Goal: Task Accomplishment & Management: Use online tool/utility

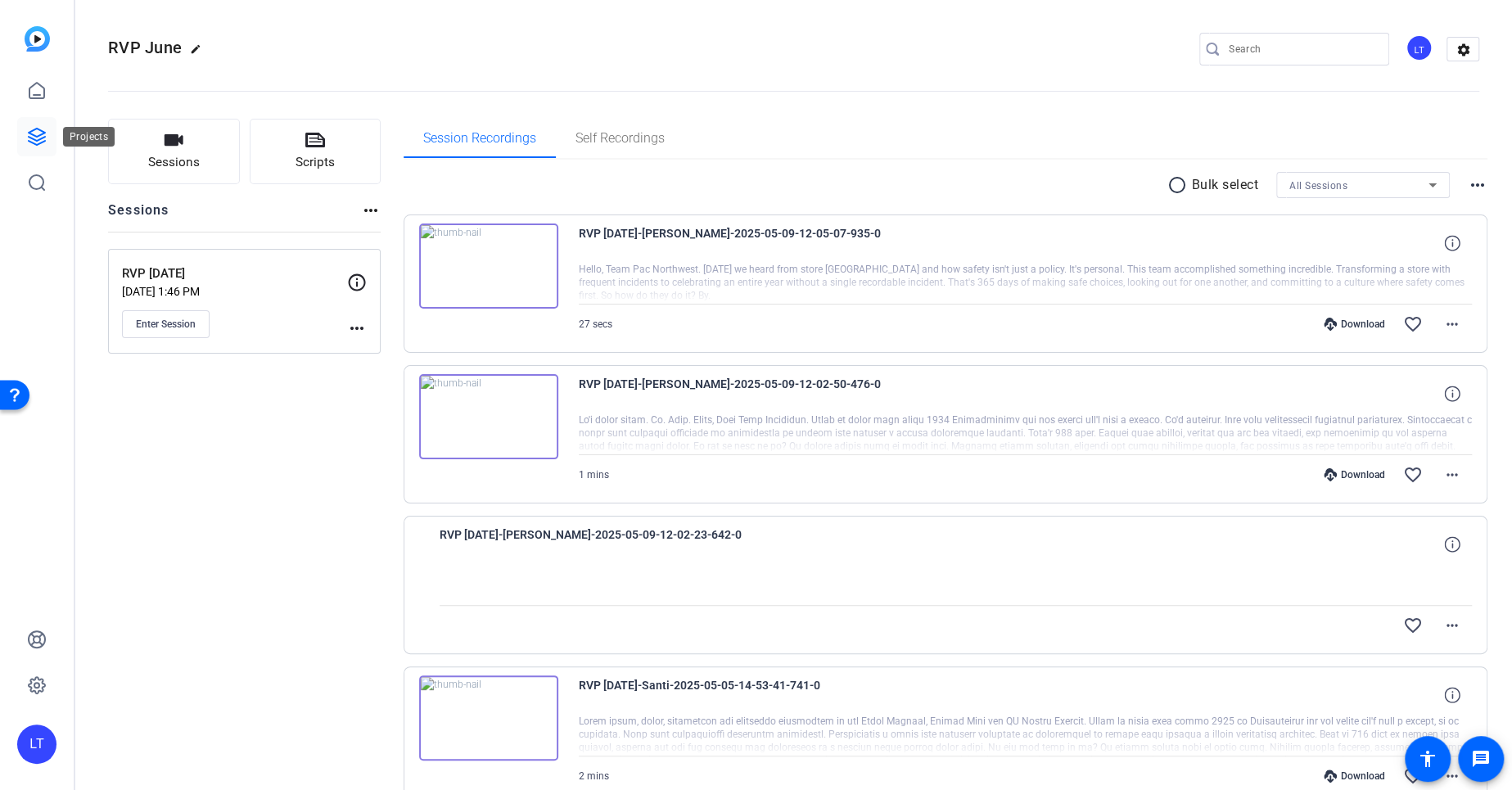
click at [38, 139] on icon at bounding box center [37, 137] width 16 height 16
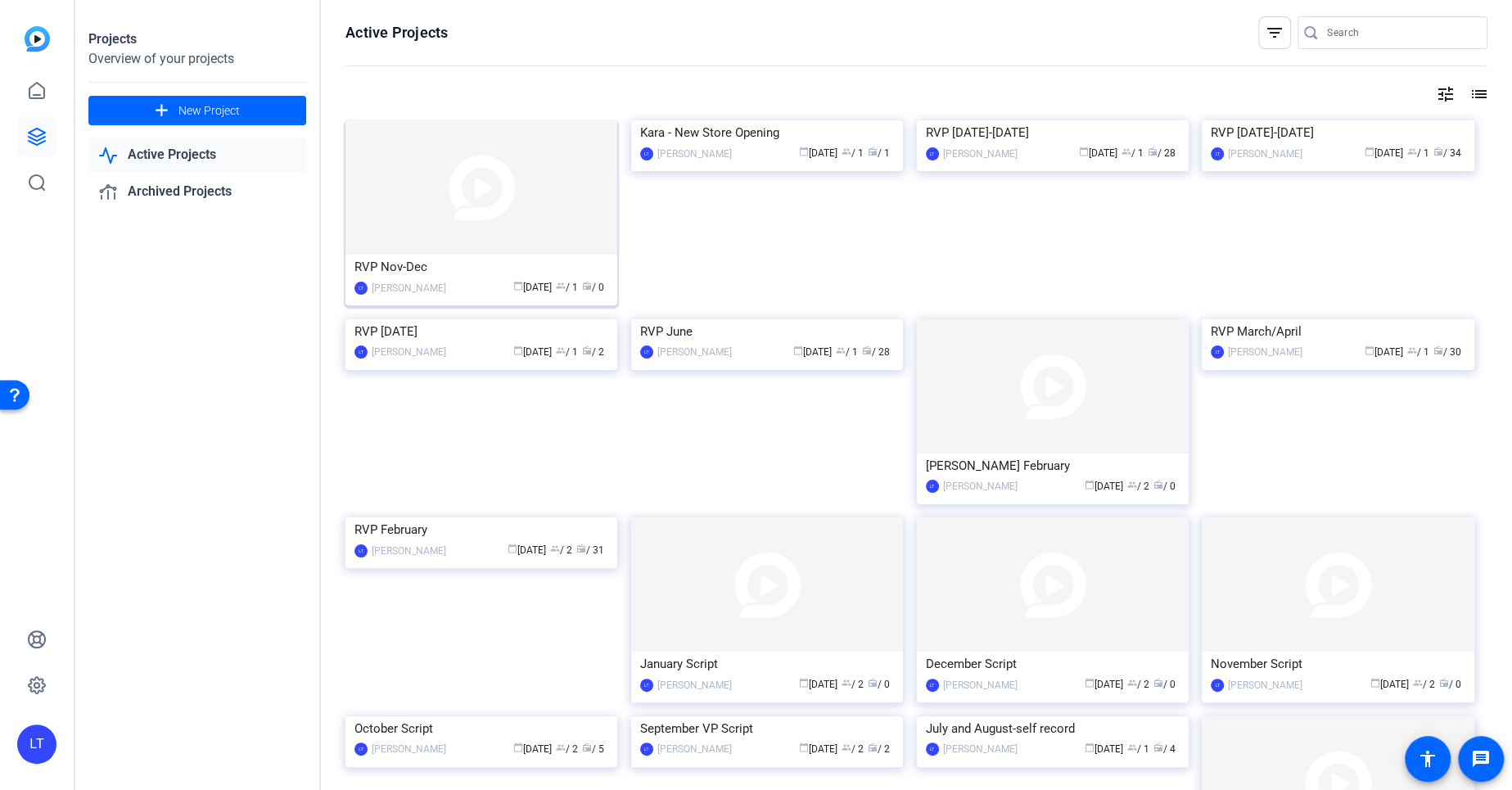
click at [369, 158] on img at bounding box center [481, 187] width 271 height 134
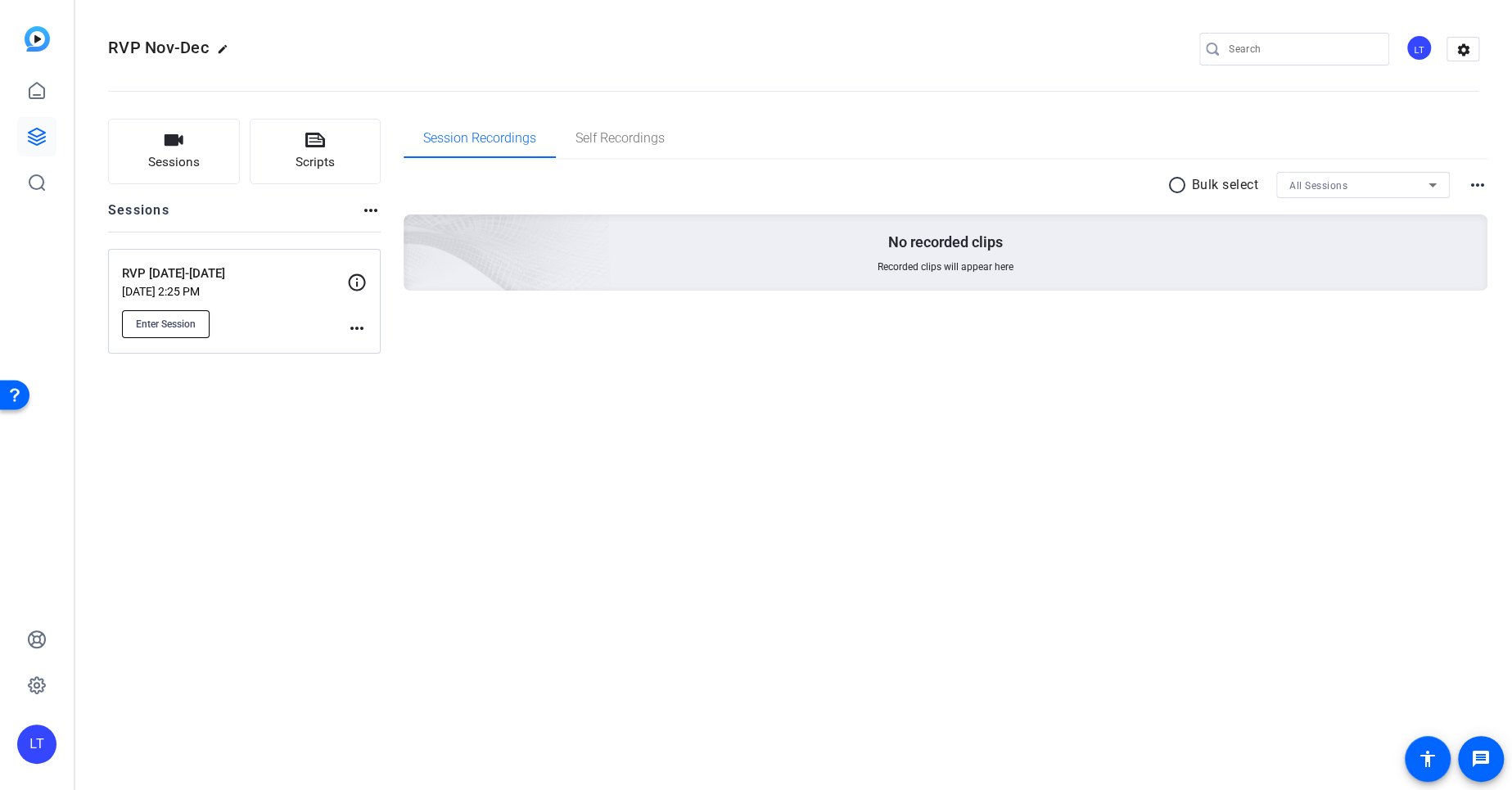
click at [189, 319] on span "Enter Session" at bounding box center [165, 324] width 60 height 13
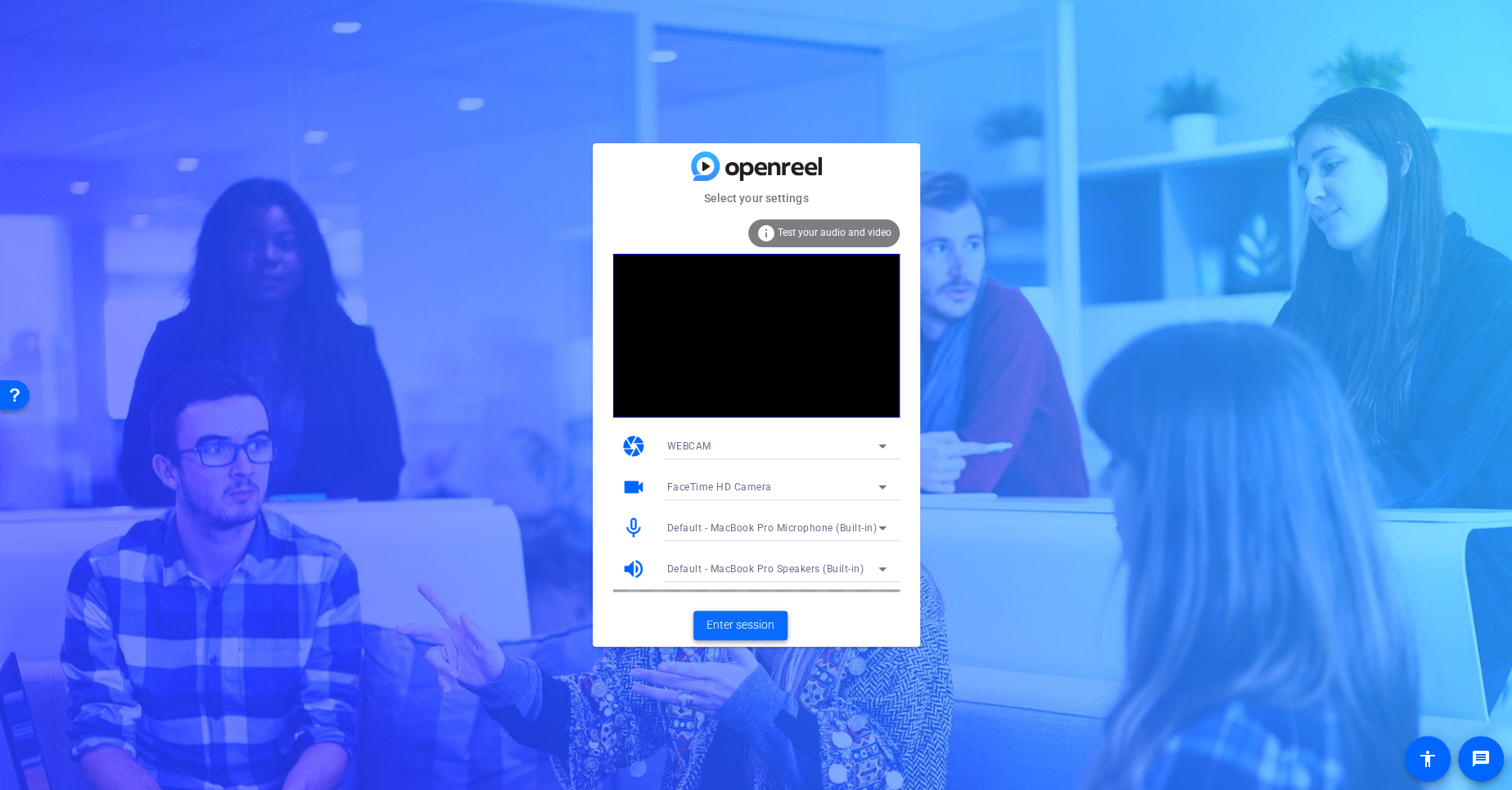
click at [738, 619] on span "Enter session" at bounding box center [740, 624] width 68 height 17
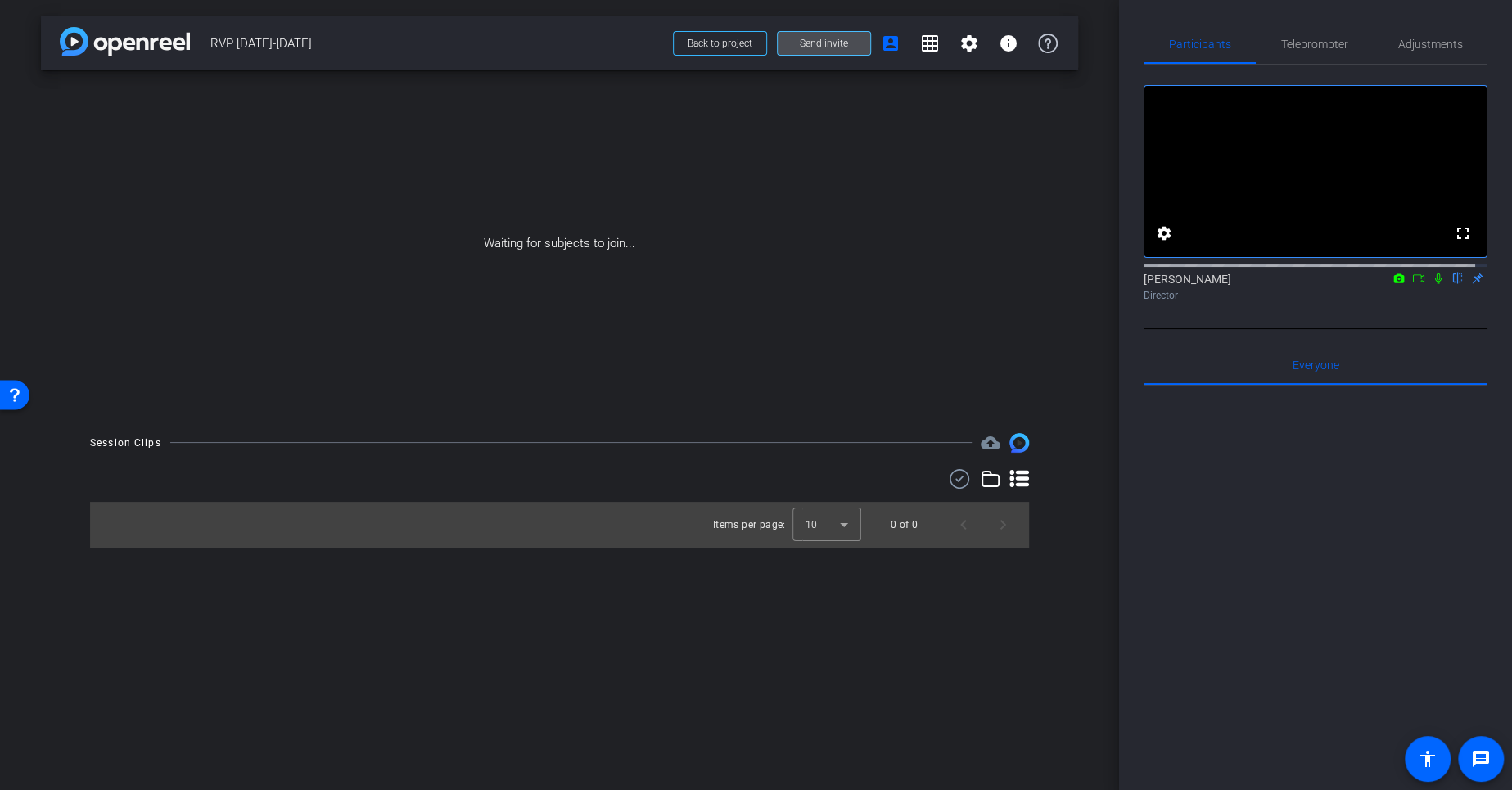
click at [799, 41] on span at bounding box center [824, 44] width 93 height 39
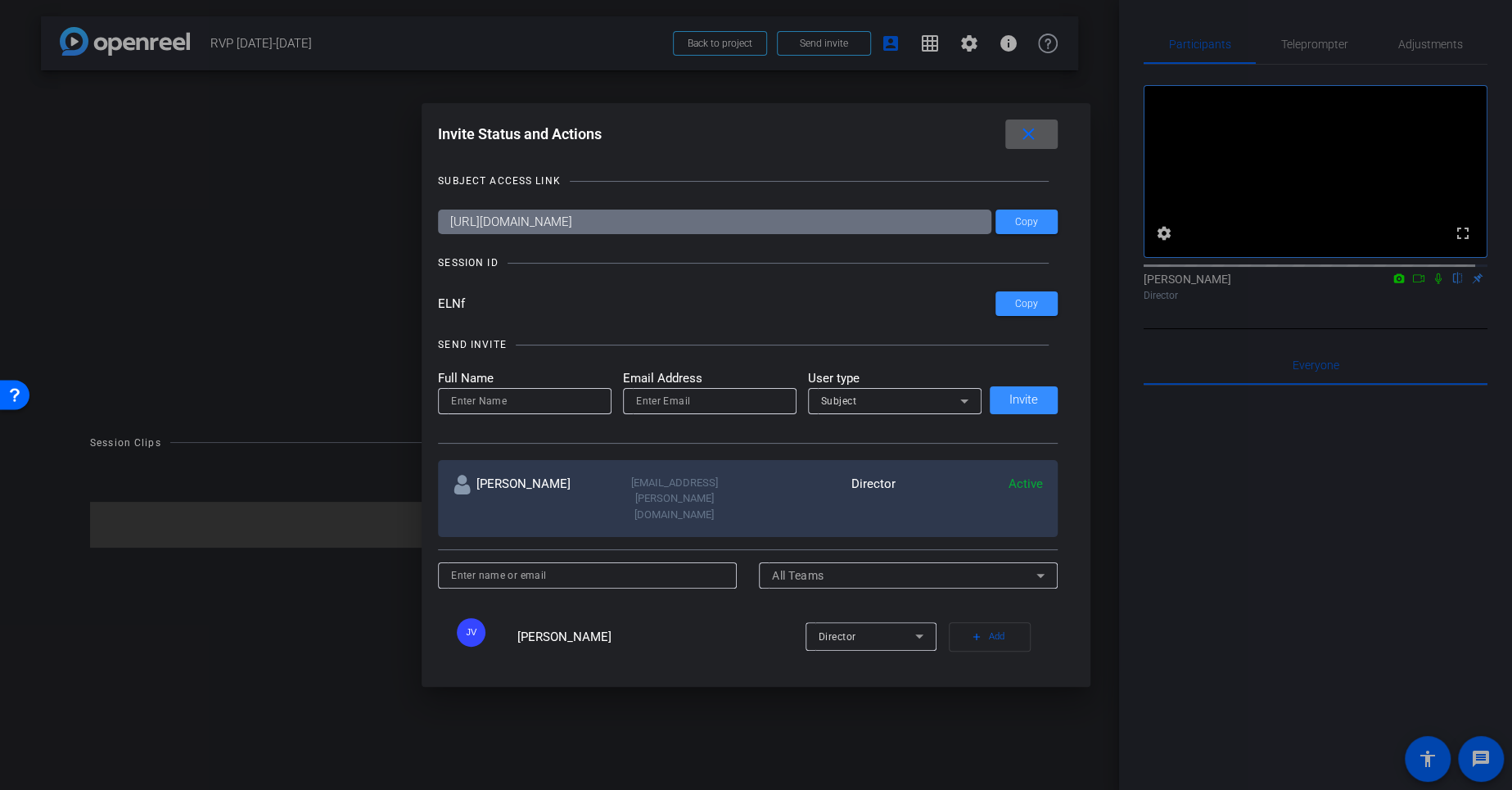
click at [1035, 125] on mat-icon "close" at bounding box center [1027, 134] width 21 height 21
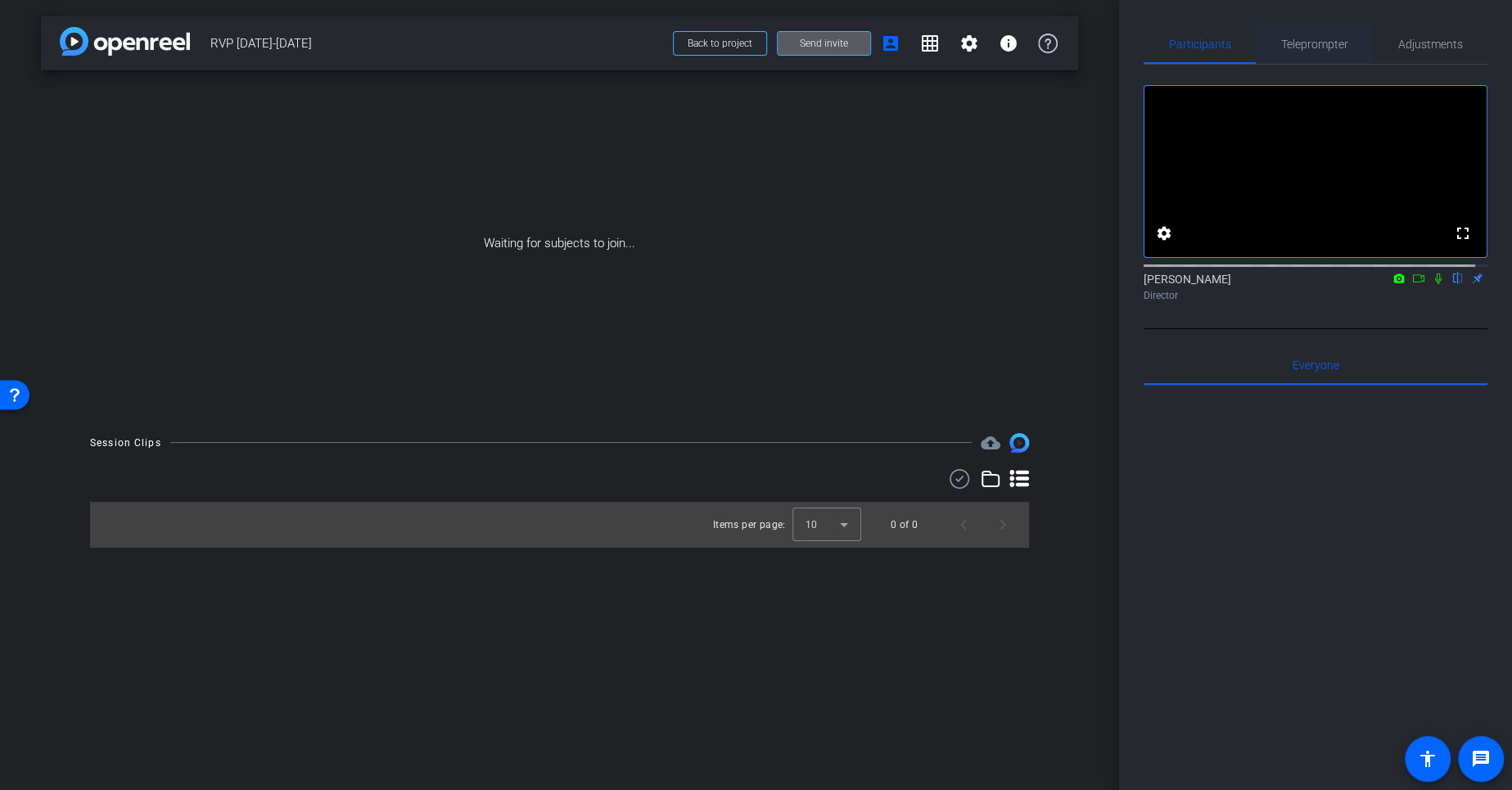
click at [1299, 44] on span "Teleprompter" at bounding box center [1315, 44] width 67 height 12
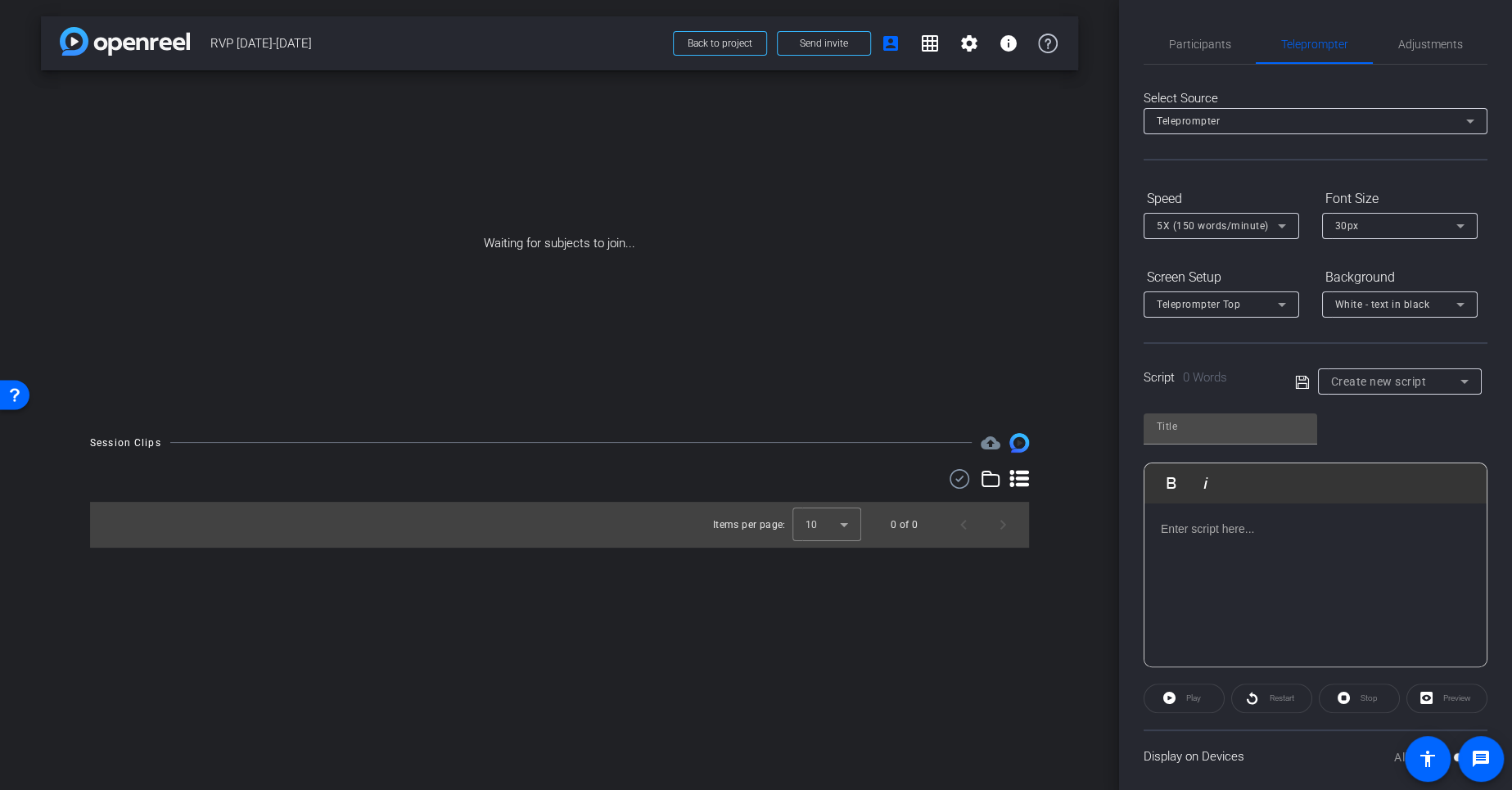
click at [1404, 383] on span "Create new script" at bounding box center [1379, 381] width 96 height 13
click at [1382, 434] on span "Kara - [DATE]" at bounding box center [1357, 439] width 64 height 20
type input "Kara - [DATE]"
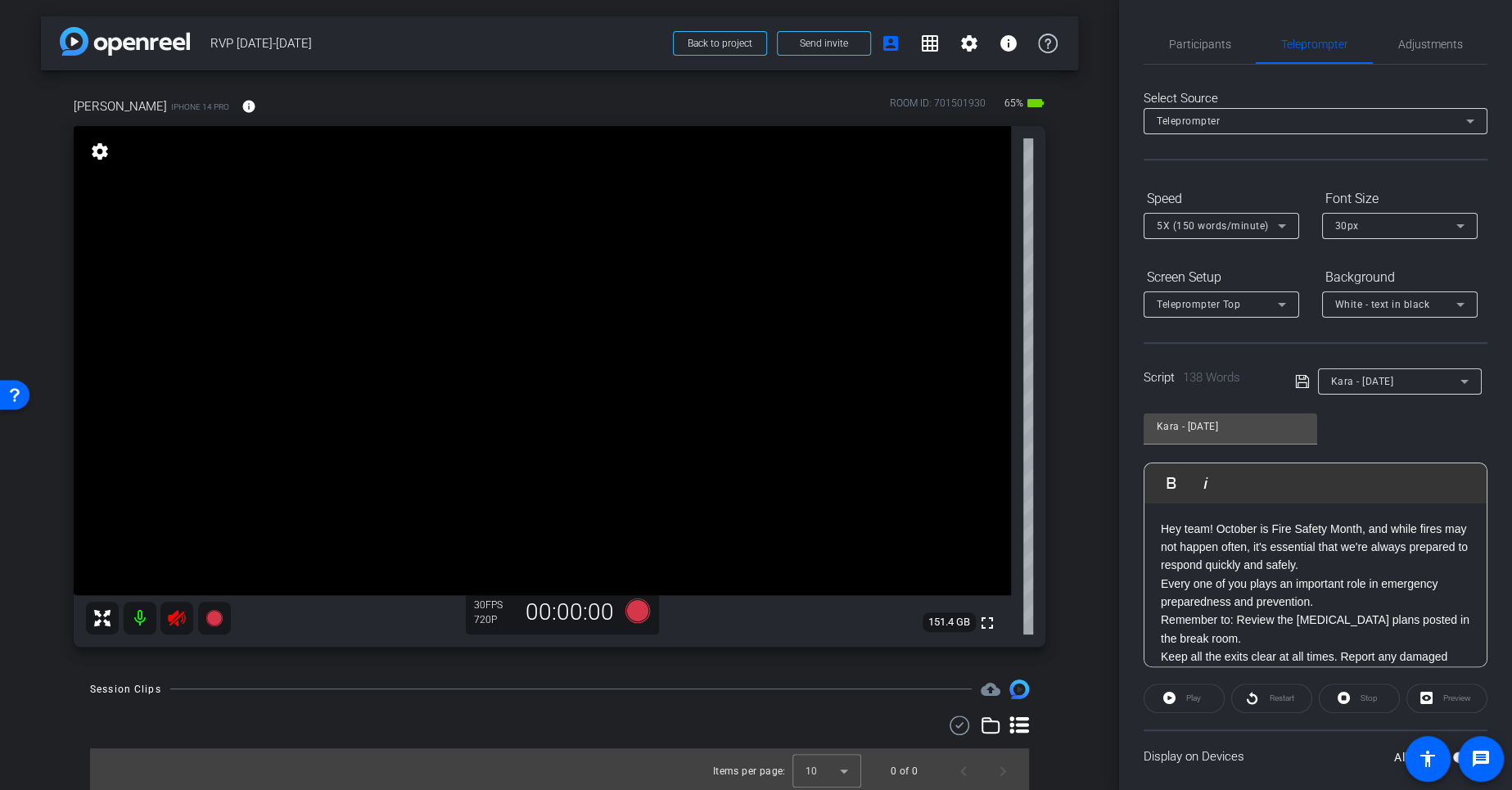
click at [177, 611] on icon at bounding box center [176, 618] width 17 height 16
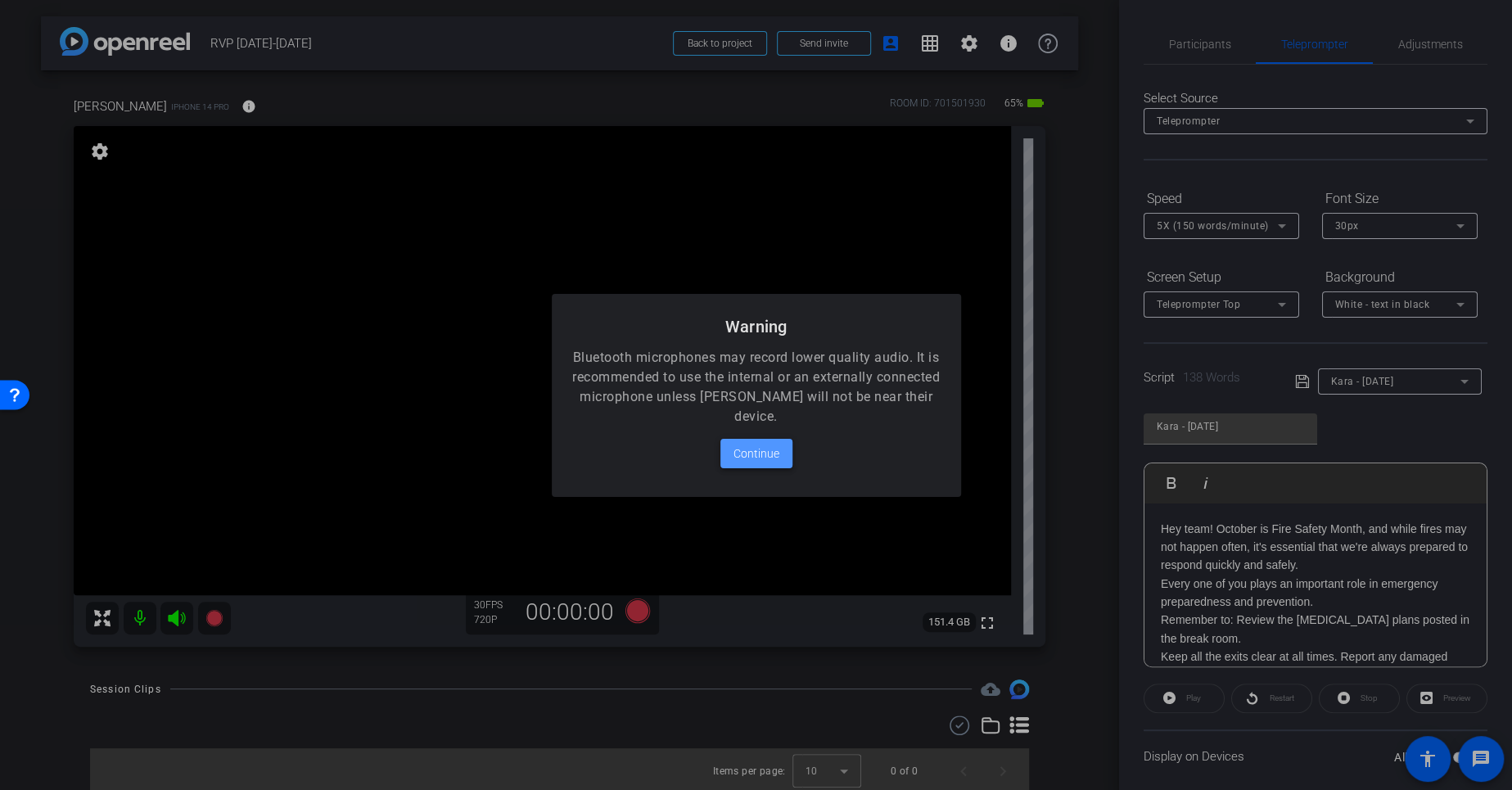
click at [769, 453] on span "Continue" at bounding box center [756, 453] width 46 height 20
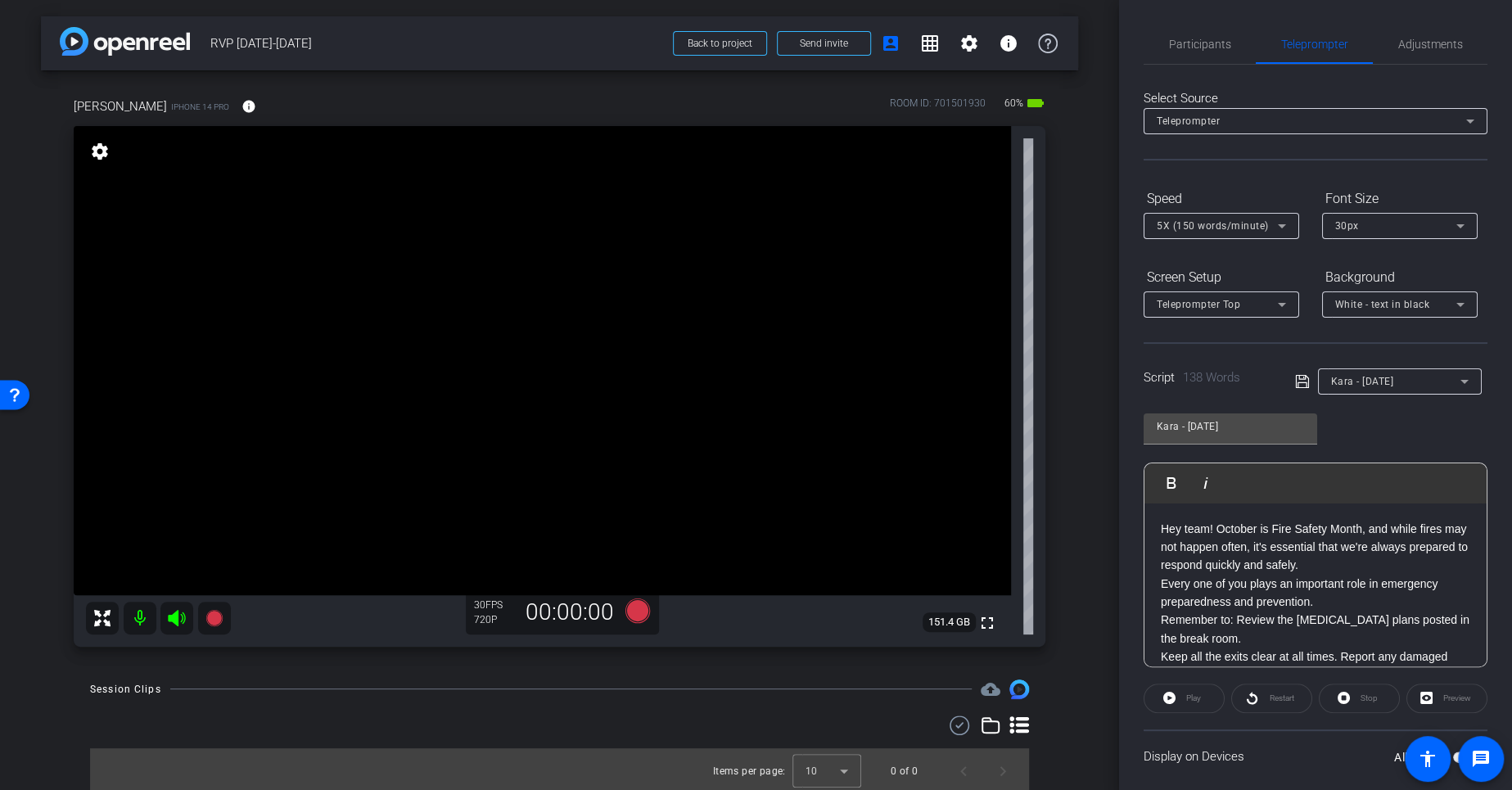
click at [1438, 702] on div "Preview" at bounding box center [1447, 697] width 81 height 29
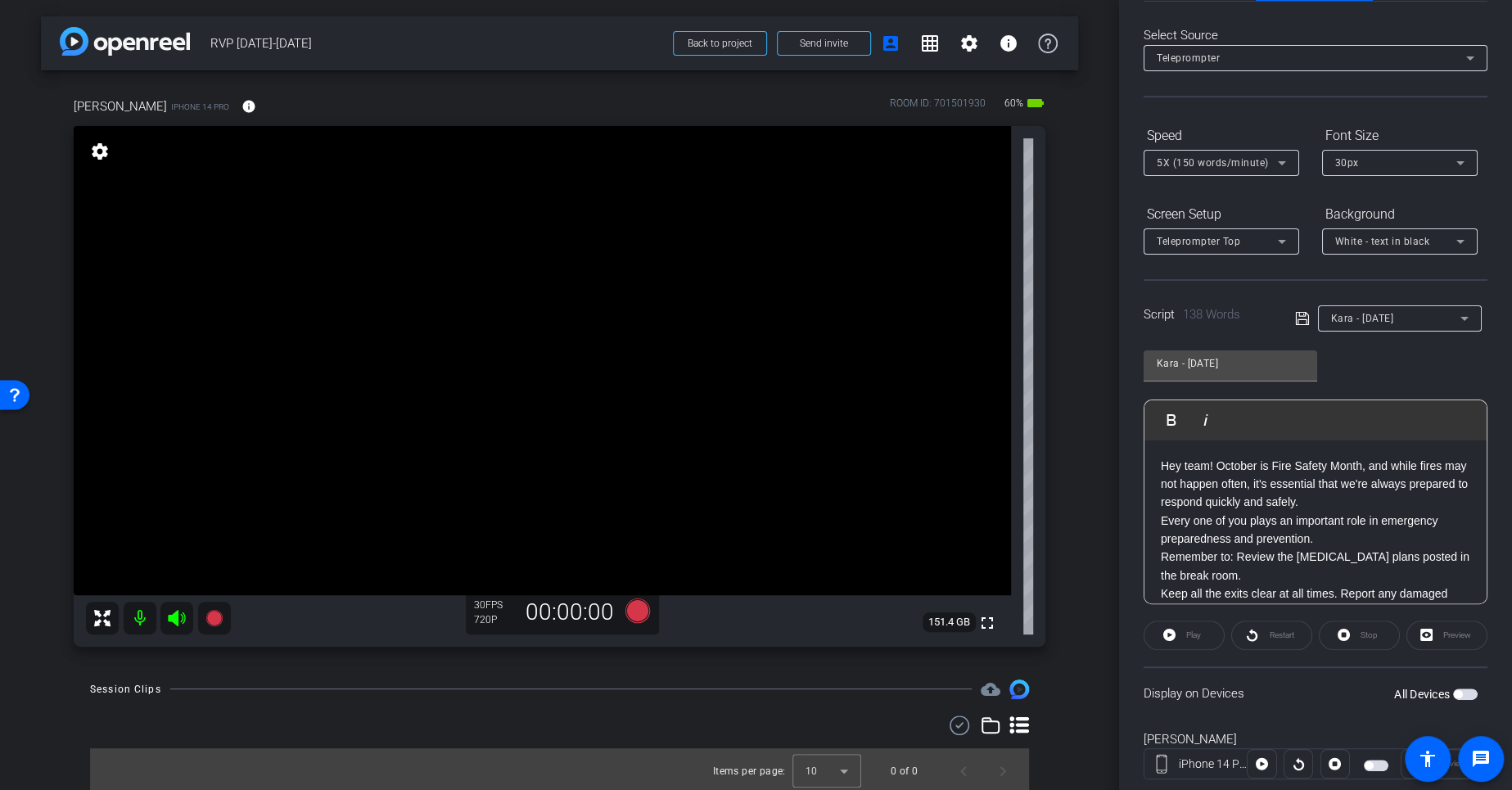
scroll to position [83, 0]
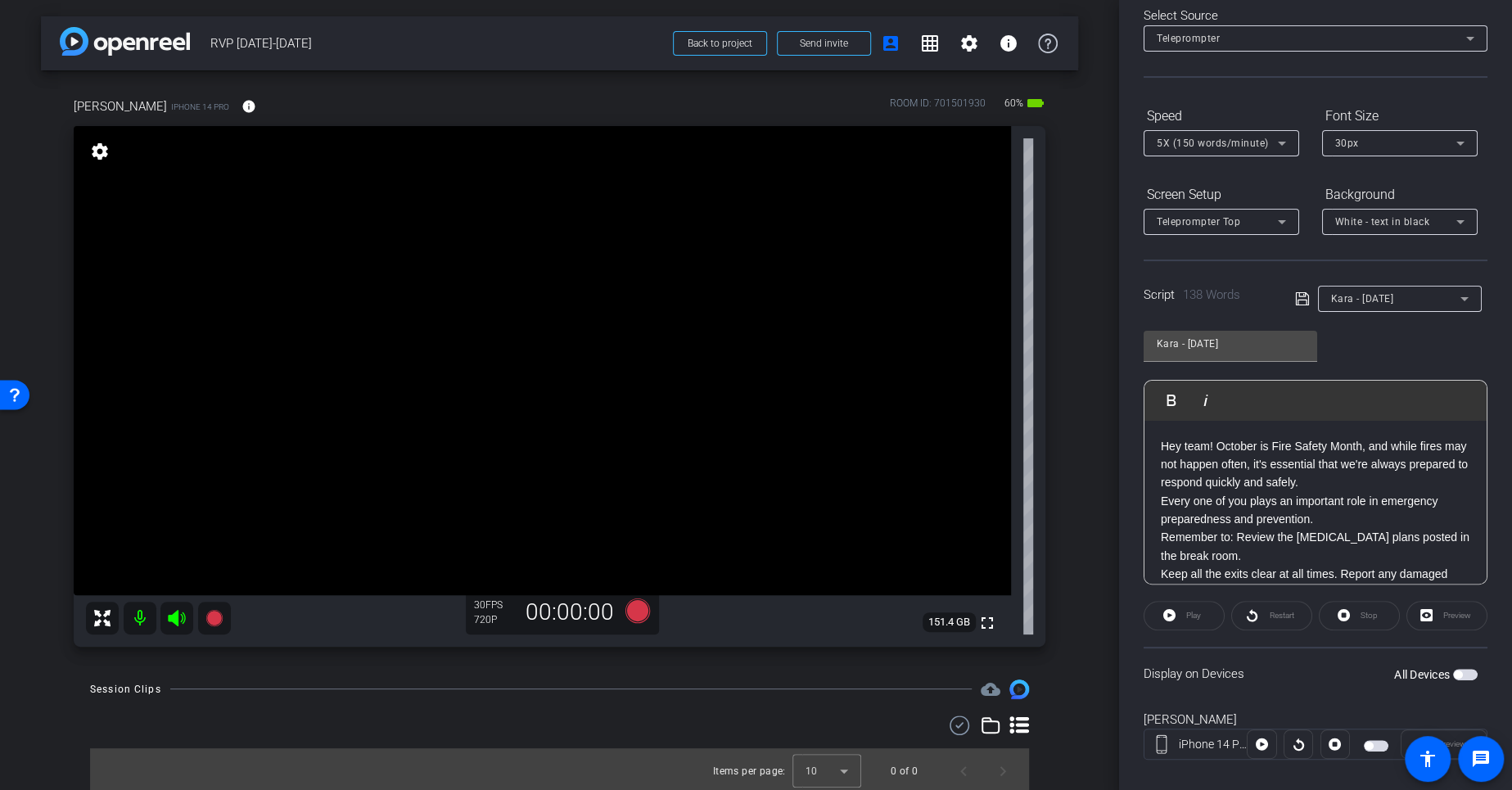
click at [1458, 666] on div "All Devices" at bounding box center [1436, 674] width 84 height 16
click at [1459, 673] on span "button" at bounding box center [1466, 674] width 25 height 12
click at [1208, 445] on p "Hey team! October is Fire Safety Month, and while fires may not happen often, i…" at bounding box center [1316, 464] width 310 height 54
drag, startPoint x: 1208, startPoint y: 445, endPoint x: 1184, endPoint y: 445, distance: 24.0
click at [1184, 445] on p "Hey team! October is Fire Safety Month, and while fires may not happen often, i…" at bounding box center [1316, 464] width 310 height 54
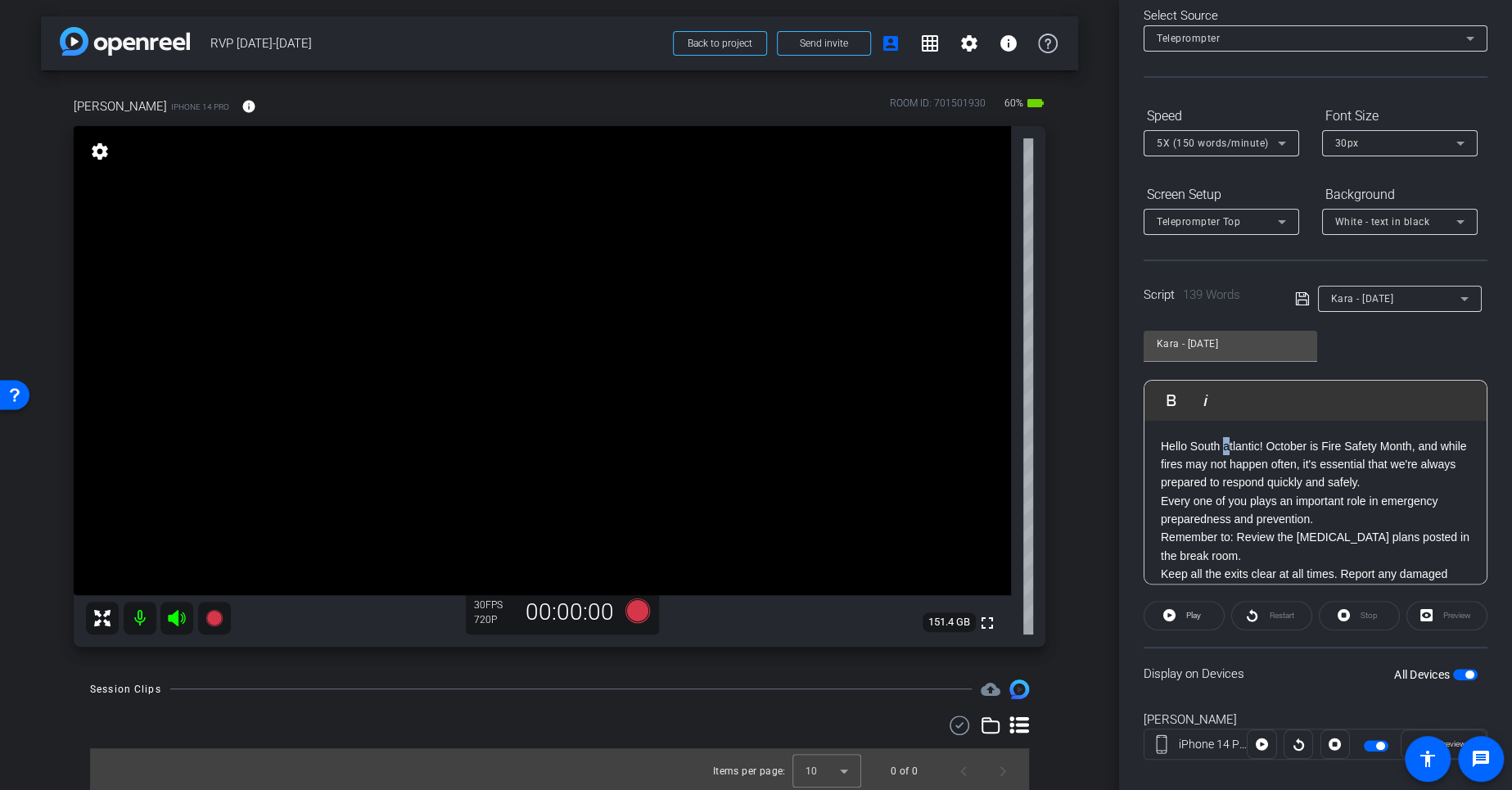
click at [1225, 445] on p "Hello South atlantic! October is Fire Safety Month, and while fires may not hap…" at bounding box center [1316, 464] width 310 height 54
click at [1304, 459] on p "Hello South Atlantic! October is Fire Safety Month, and while fires may not hap…" at bounding box center [1316, 464] width 310 height 54
click at [1269, 445] on p "Hello South Atlantic! October is Fire Safety Month, and while fires may not hap…" at bounding box center [1316, 464] width 310 height 54
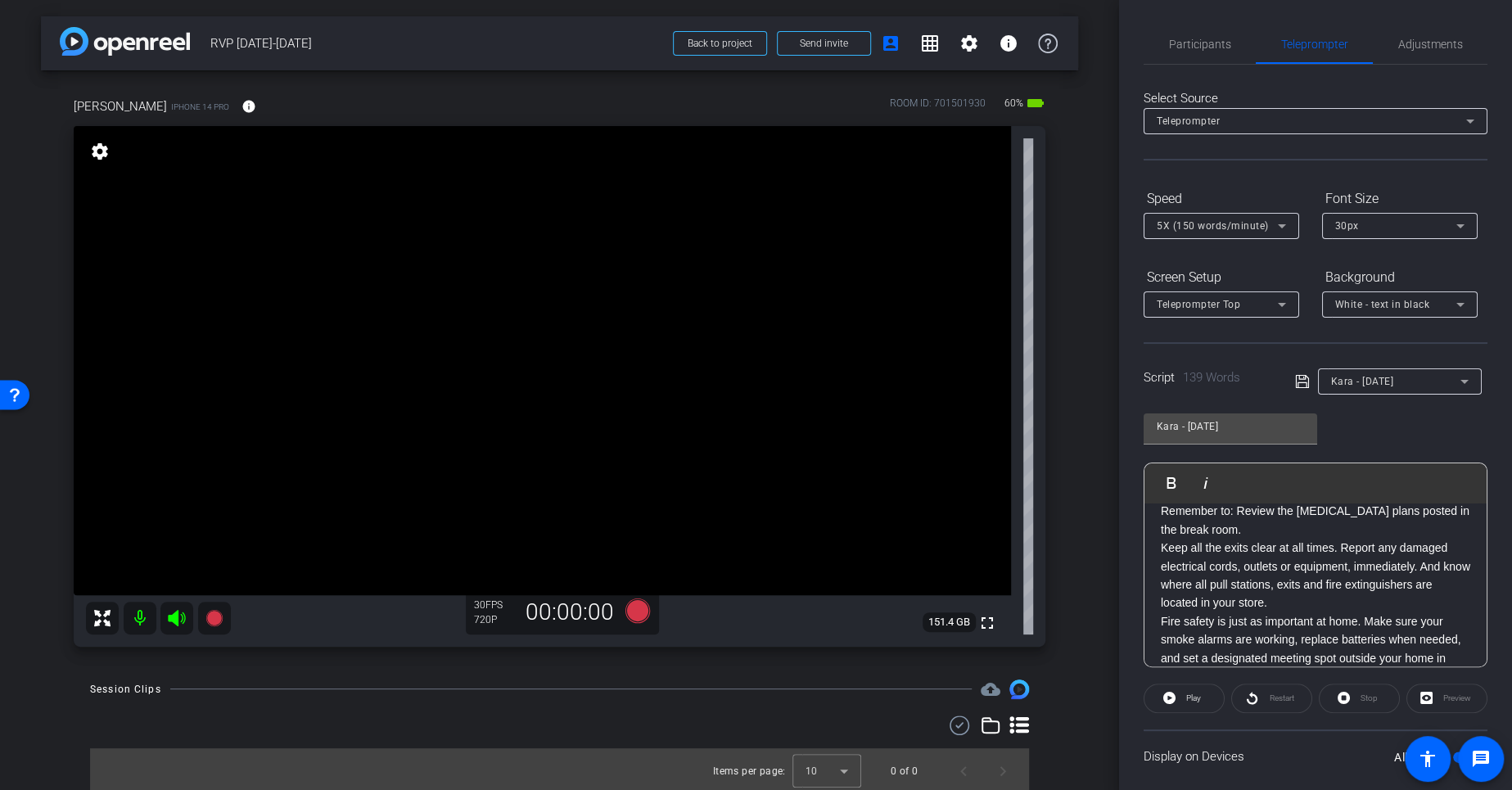
scroll to position [120, 0]
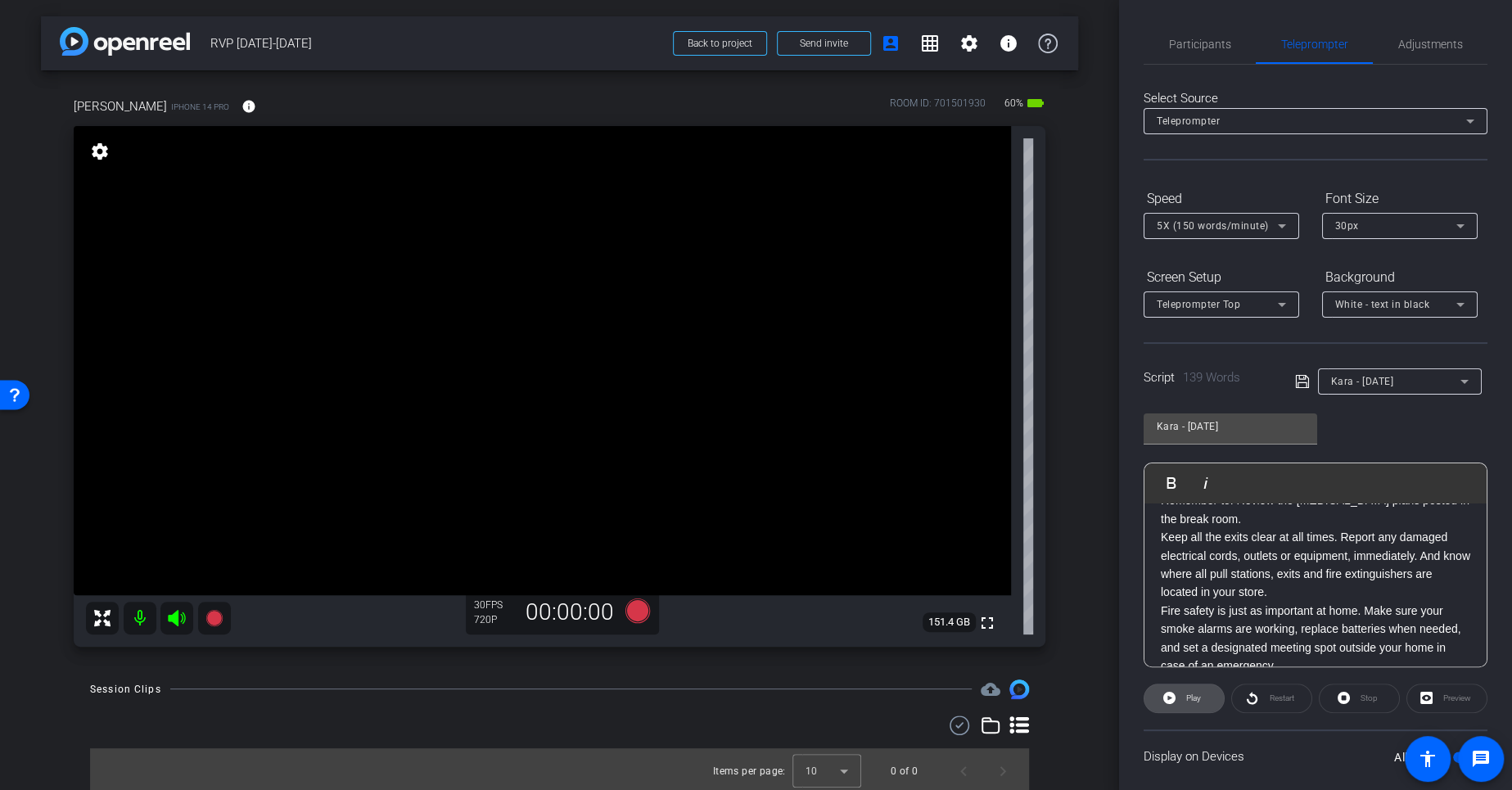
click at [1174, 703] on span at bounding box center [1184, 698] width 79 height 39
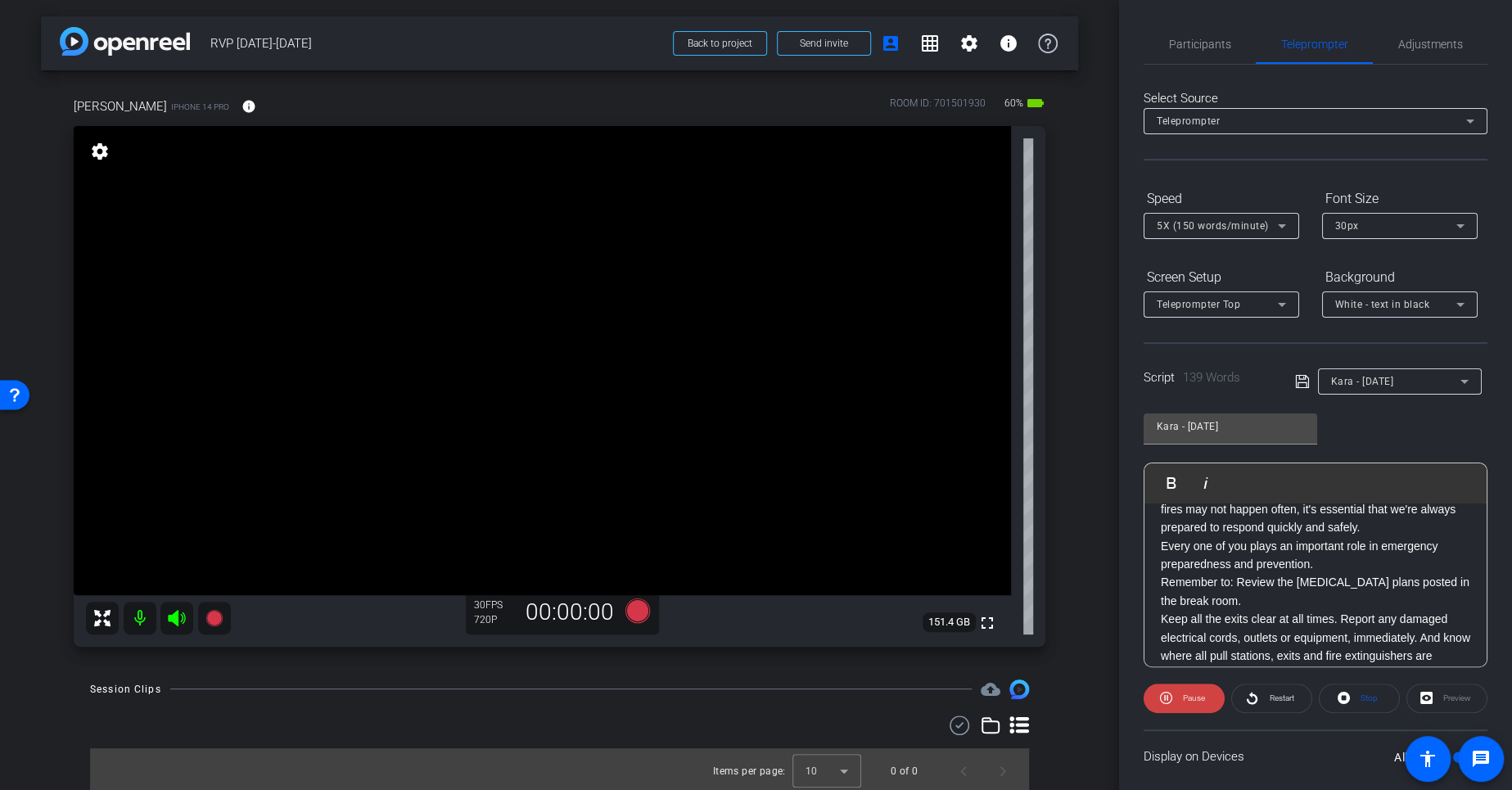
scroll to position [40, 0]
click at [1366, 696] on span "Stop" at bounding box center [1369, 697] width 17 height 9
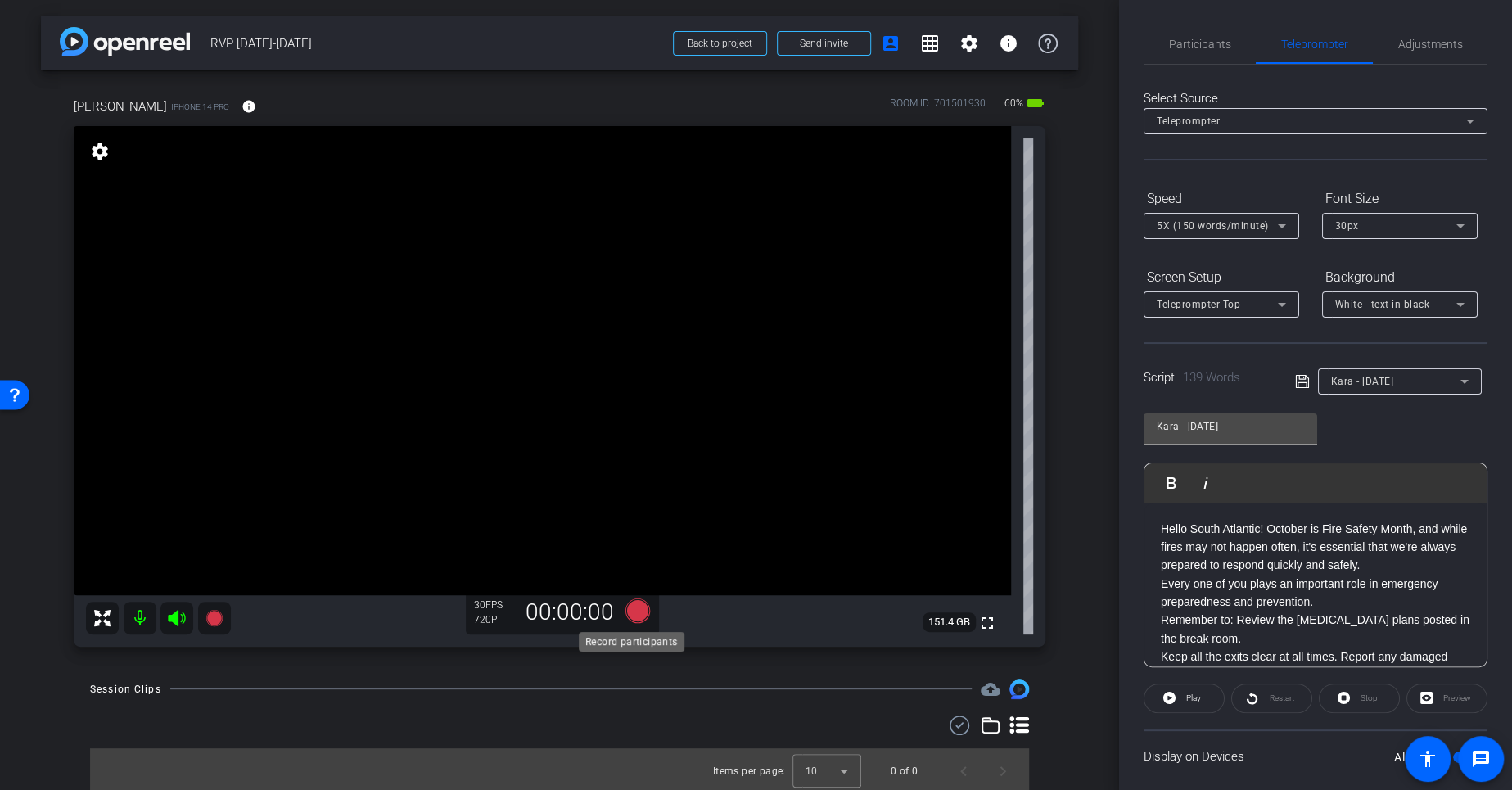
click at [630, 608] on icon at bounding box center [637, 610] width 25 height 25
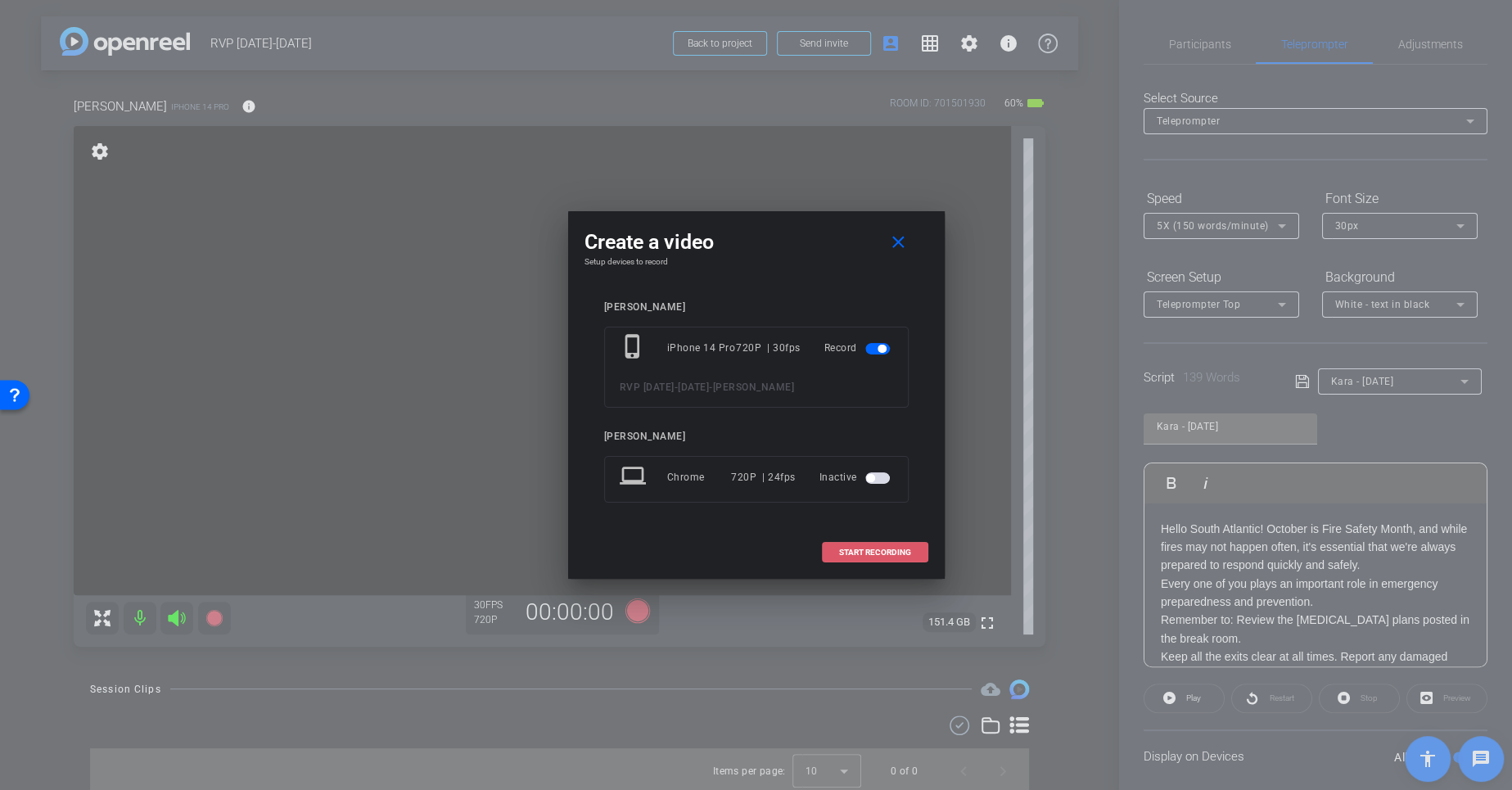
click at [860, 545] on span at bounding box center [874, 553] width 104 height 39
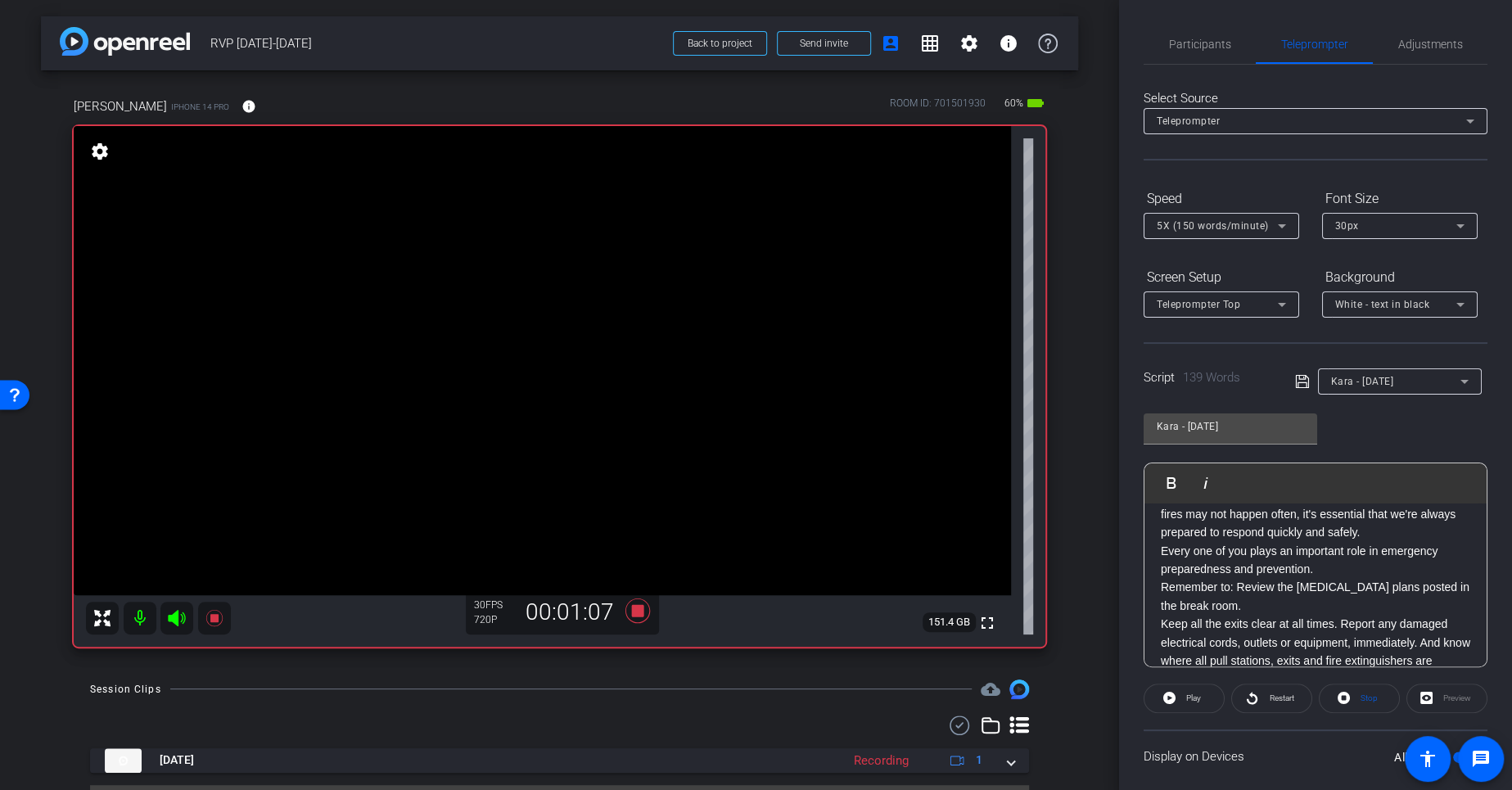
scroll to position [34, 0]
click at [634, 611] on icon at bounding box center [637, 610] width 25 height 25
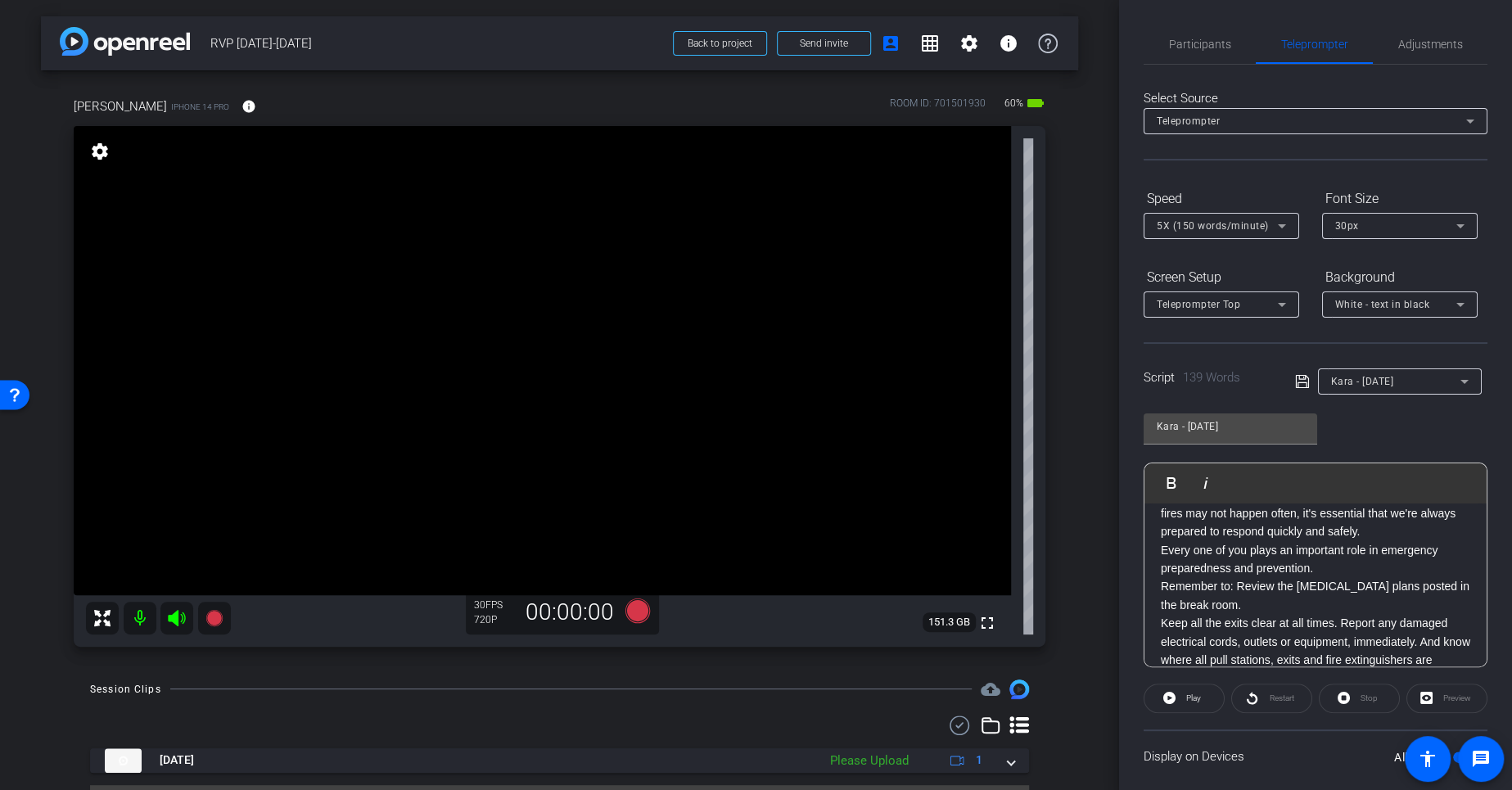
scroll to position [40, 0]
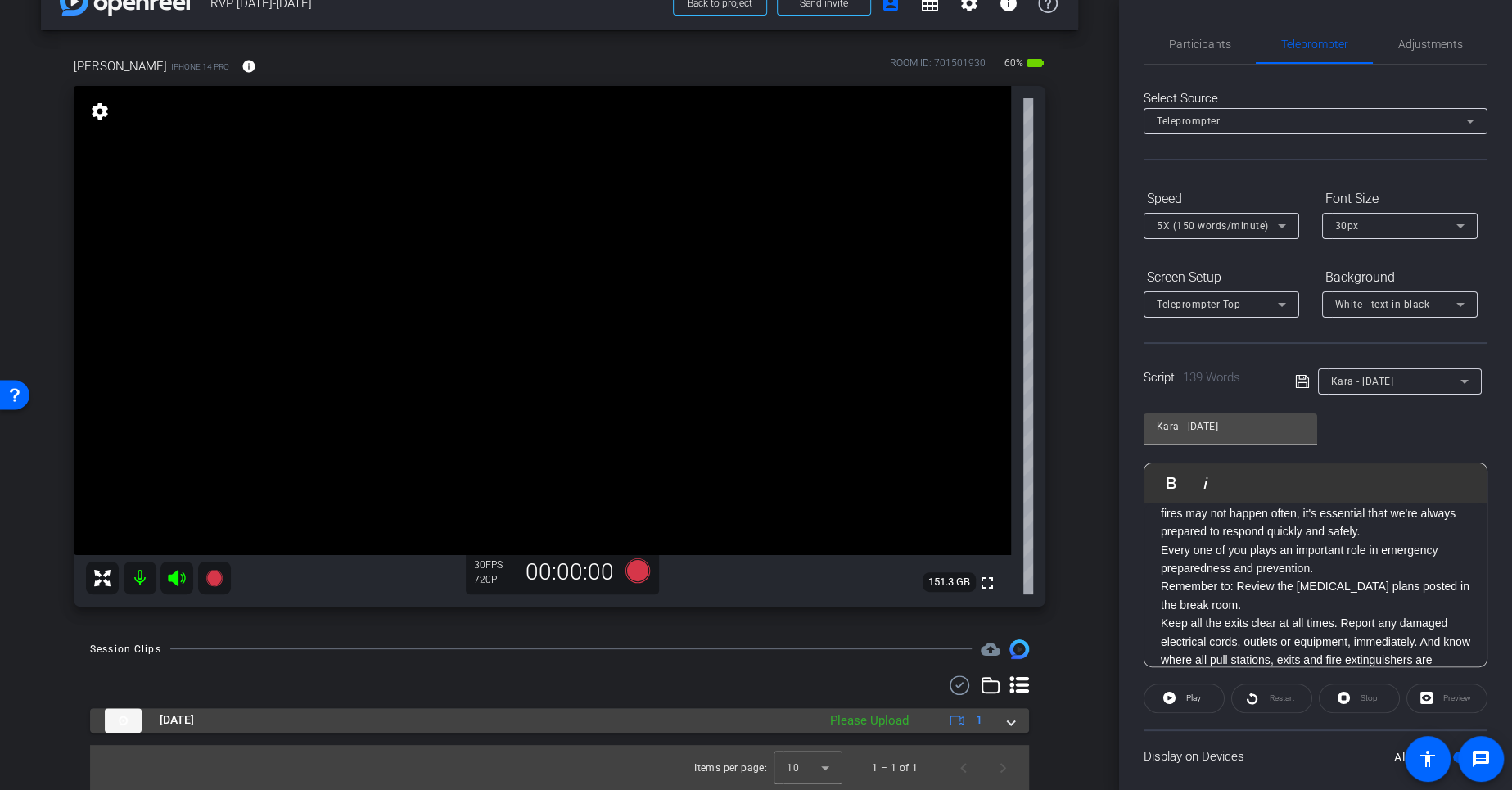
click at [869, 725] on div "Please Upload" at bounding box center [869, 720] width 95 height 19
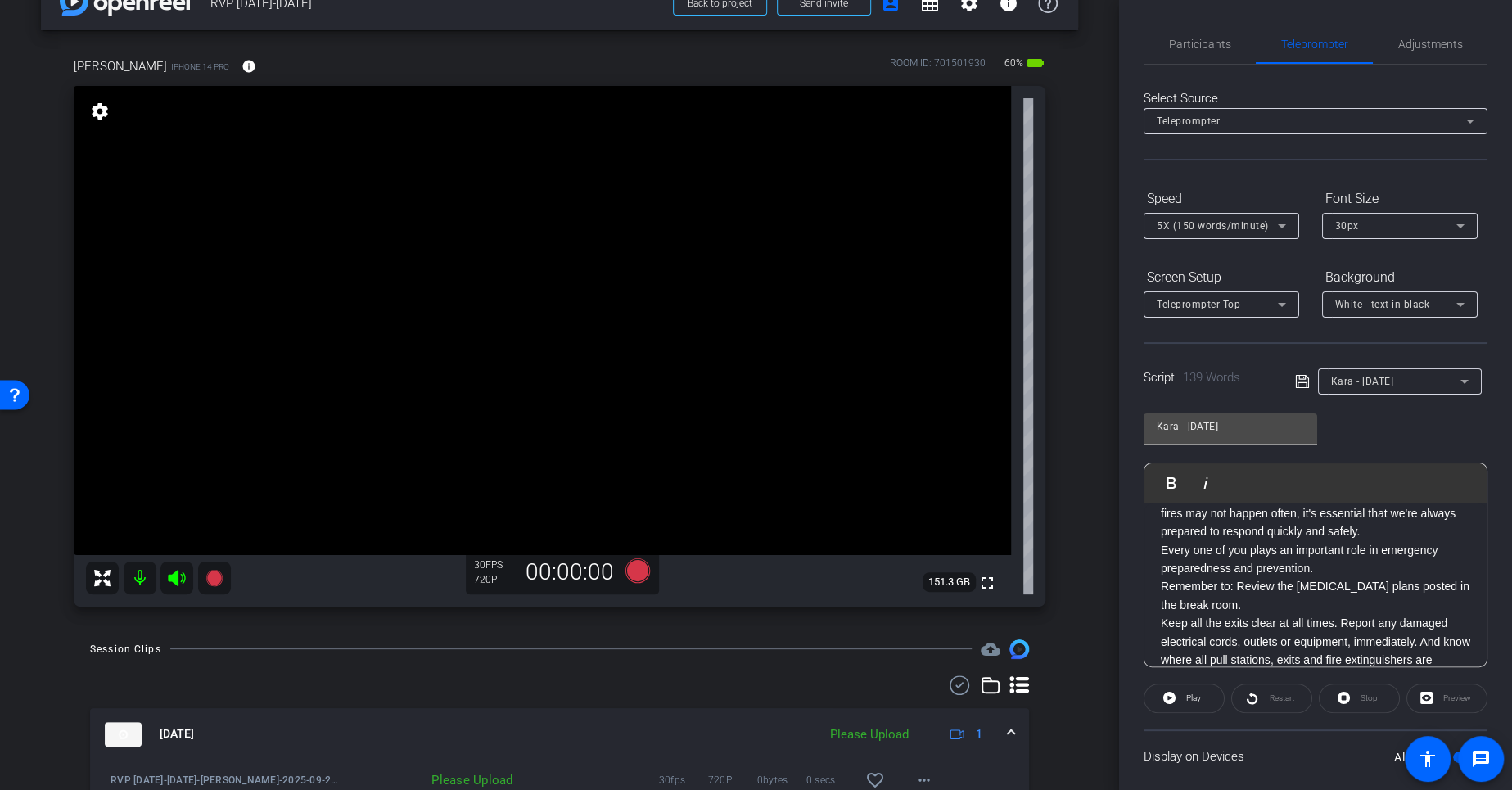
scroll to position [124, 0]
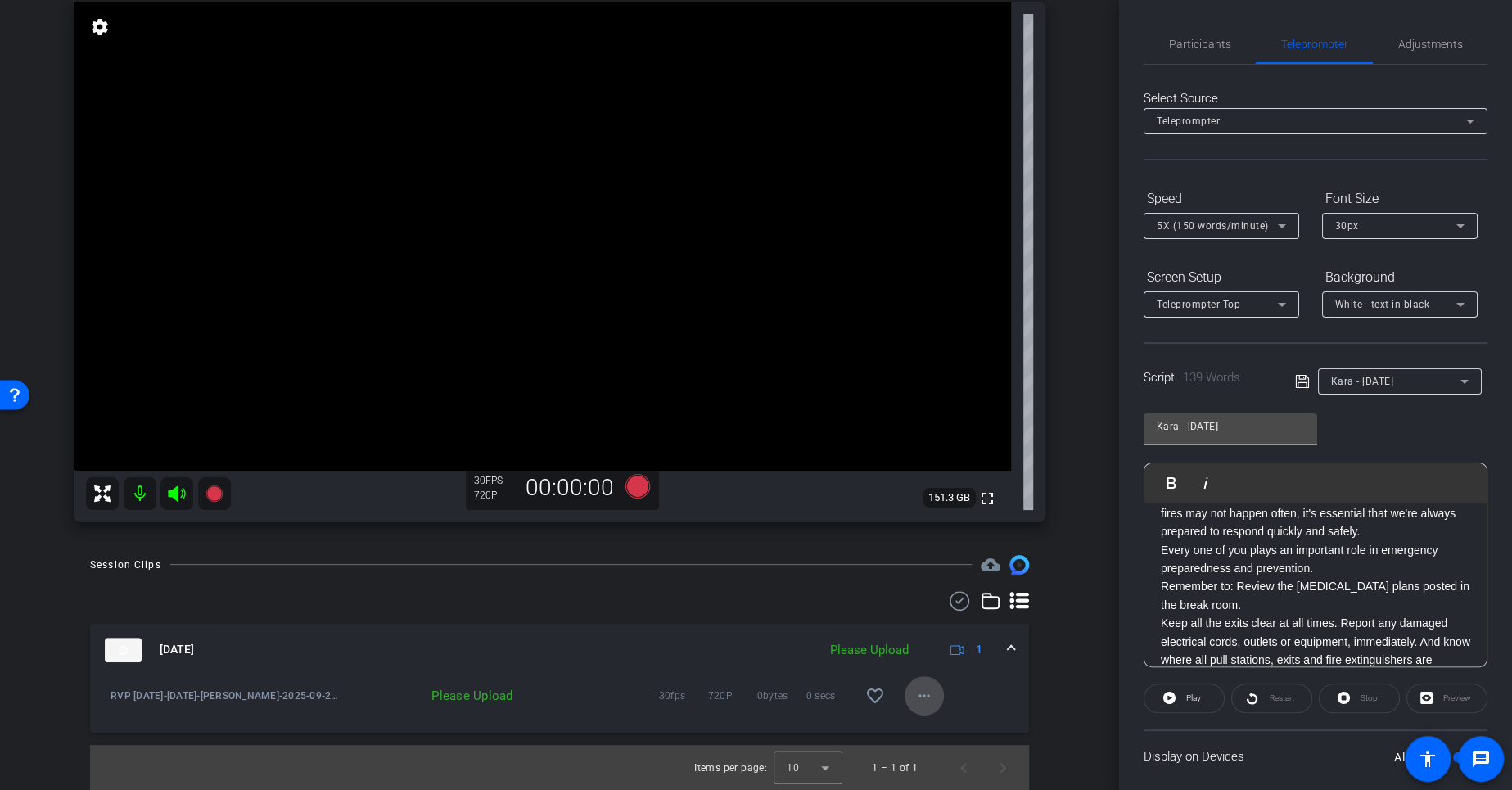
click at [915, 696] on mat-icon "more_horiz" at bounding box center [924, 695] width 20 height 20
click at [919, 727] on span "Upload" at bounding box center [939, 729] width 65 height 20
click at [915, 693] on mat-icon "more_horiz" at bounding box center [924, 695] width 20 height 20
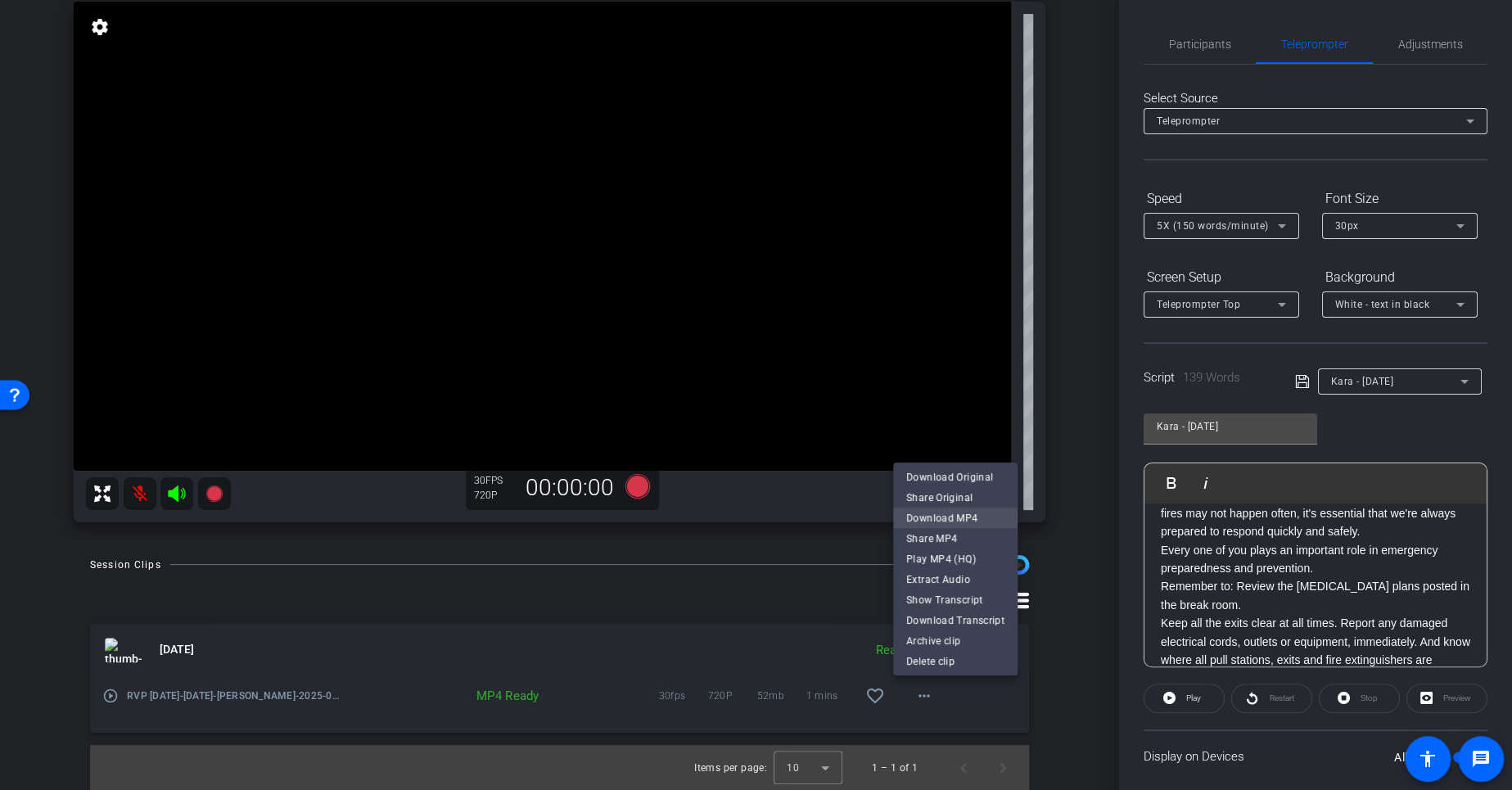
click at [957, 513] on span "Download MP4" at bounding box center [956, 518] width 98 height 20
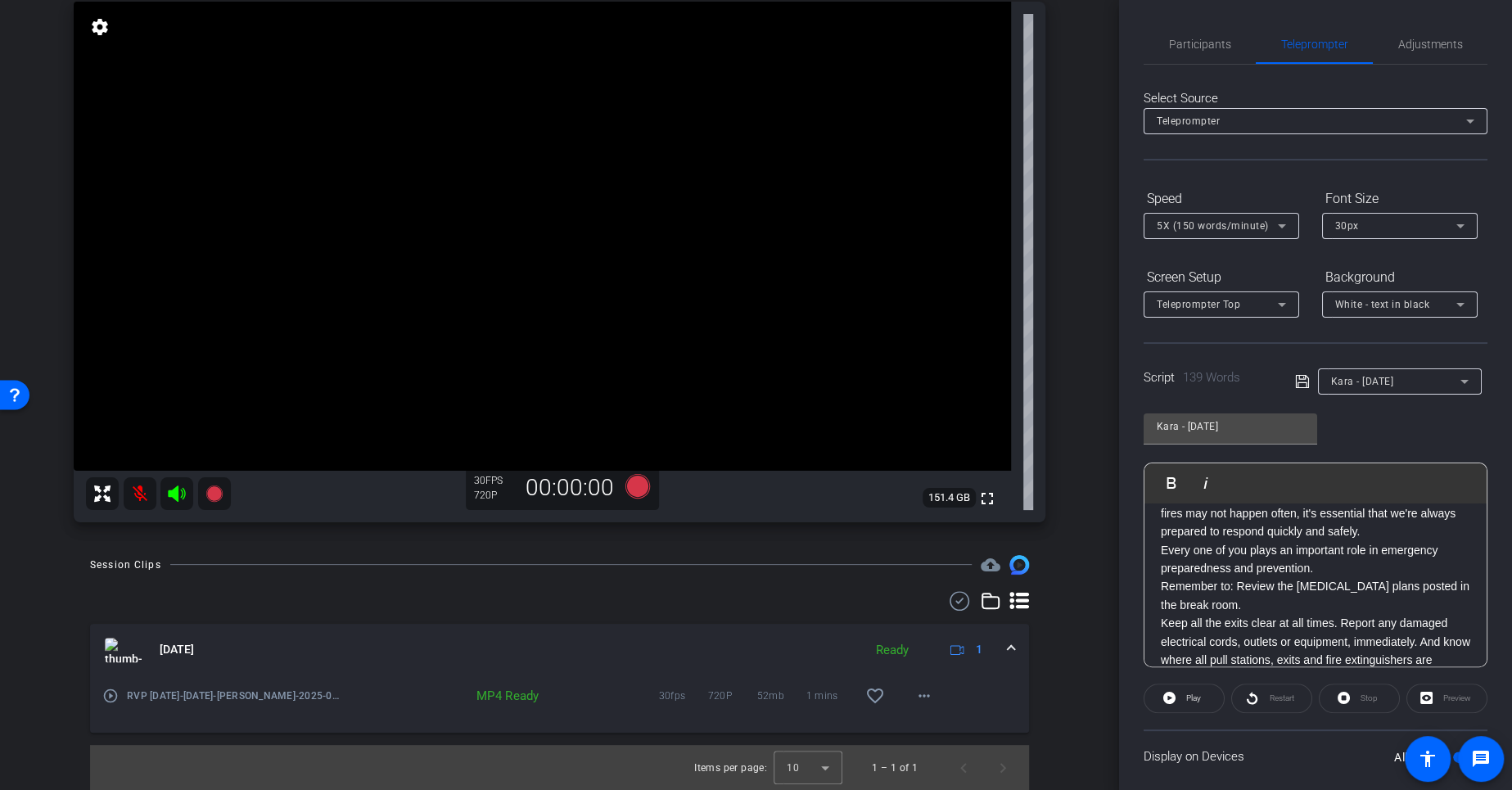
click at [182, 486] on icon at bounding box center [177, 494] width 20 height 20
click at [177, 496] on icon at bounding box center [176, 494] width 17 height 16
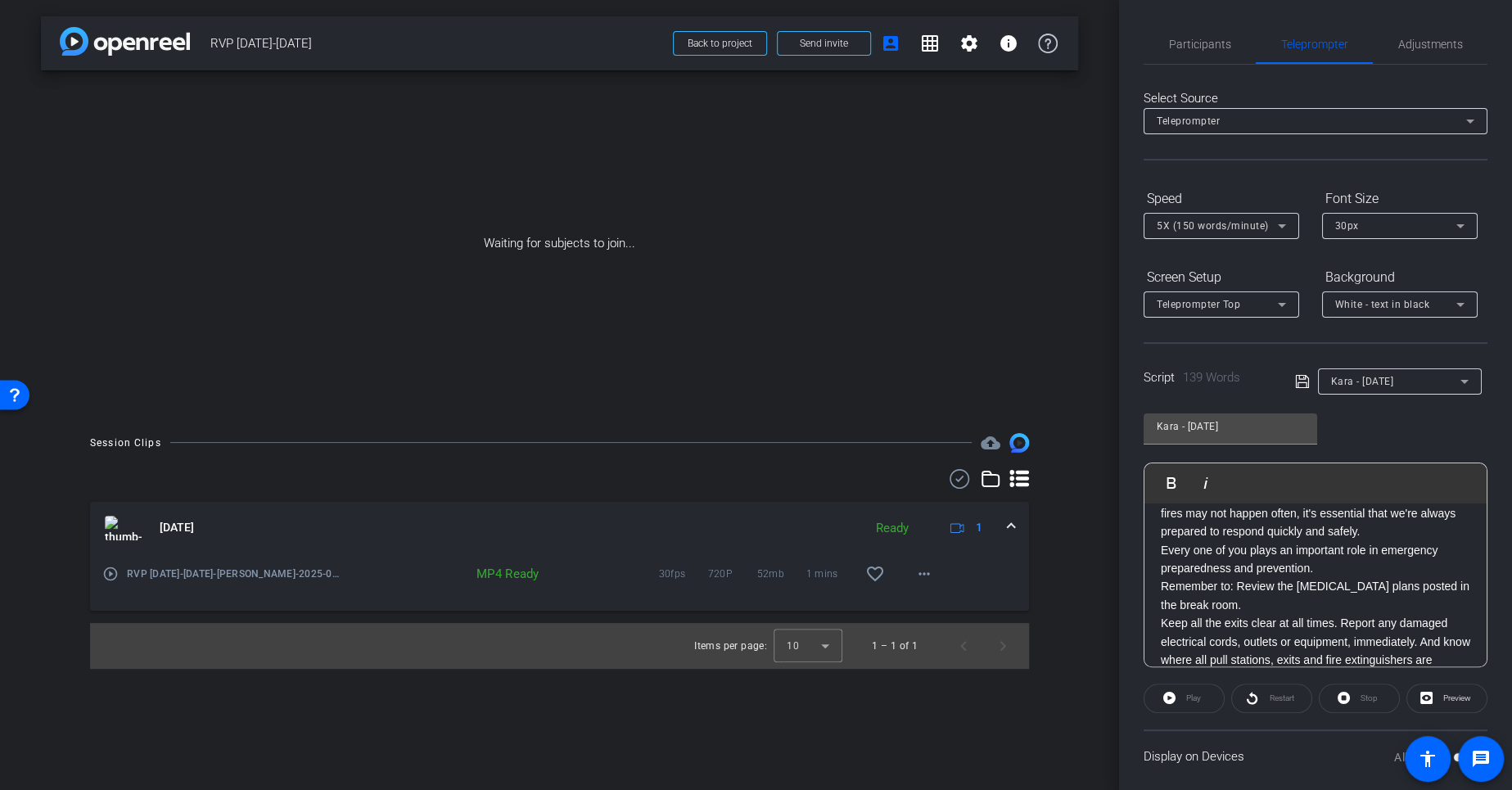
scroll to position [0, 0]
